Goal: Transaction & Acquisition: Purchase product/service

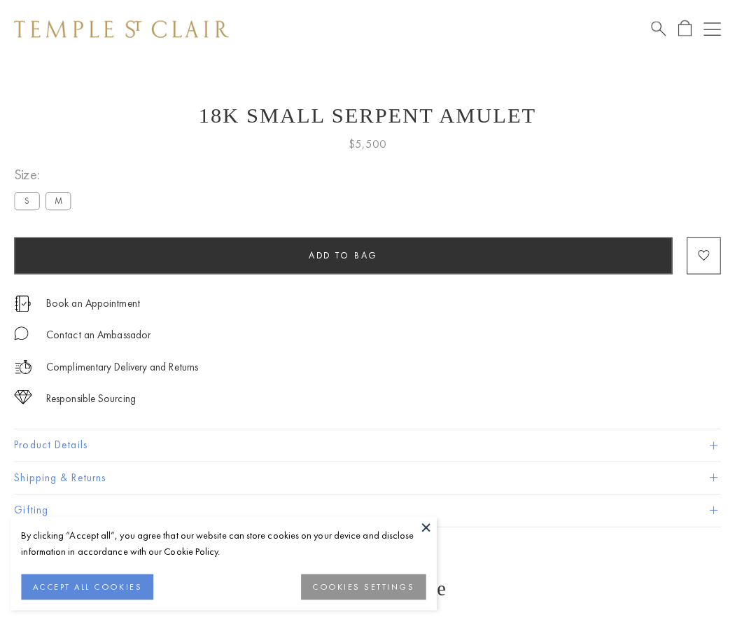
scroll to position [56, 0]
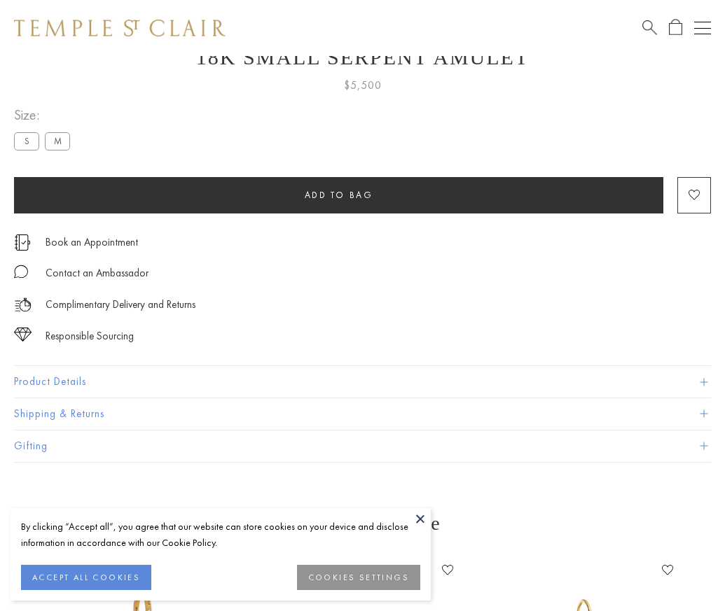
click at [338, 195] on span "Add to bag" at bounding box center [339, 195] width 69 height 12
